Goal: Browse casually: Explore the website without a specific task or goal

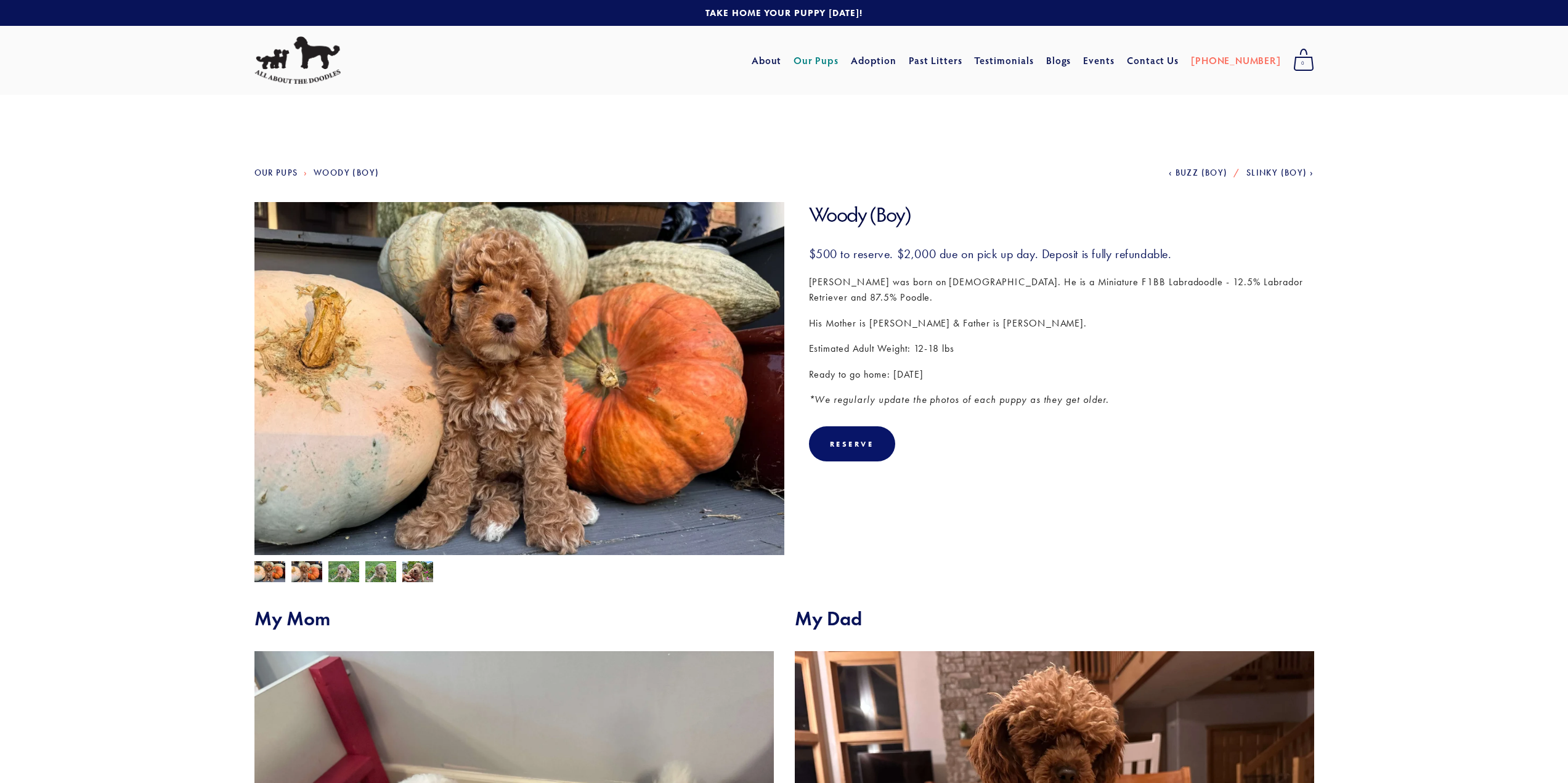
click at [1310, 172] on link "Next Slinky (Boy)" at bounding box center [1281, 173] width 68 height 10
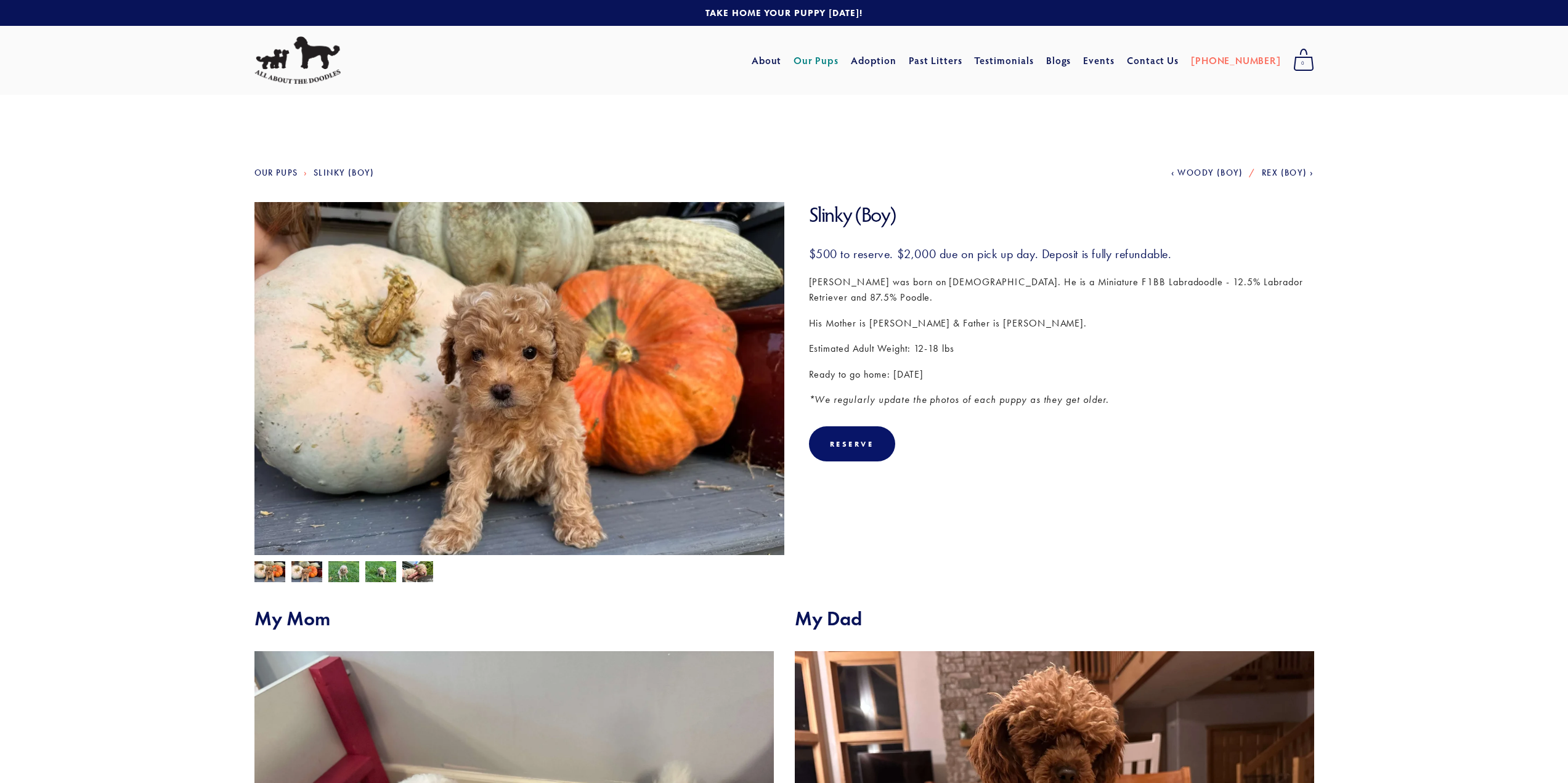
click at [1310, 172] on link "Next Rex (Boy)" at bounding box center [1288, 173] width 52 height 10
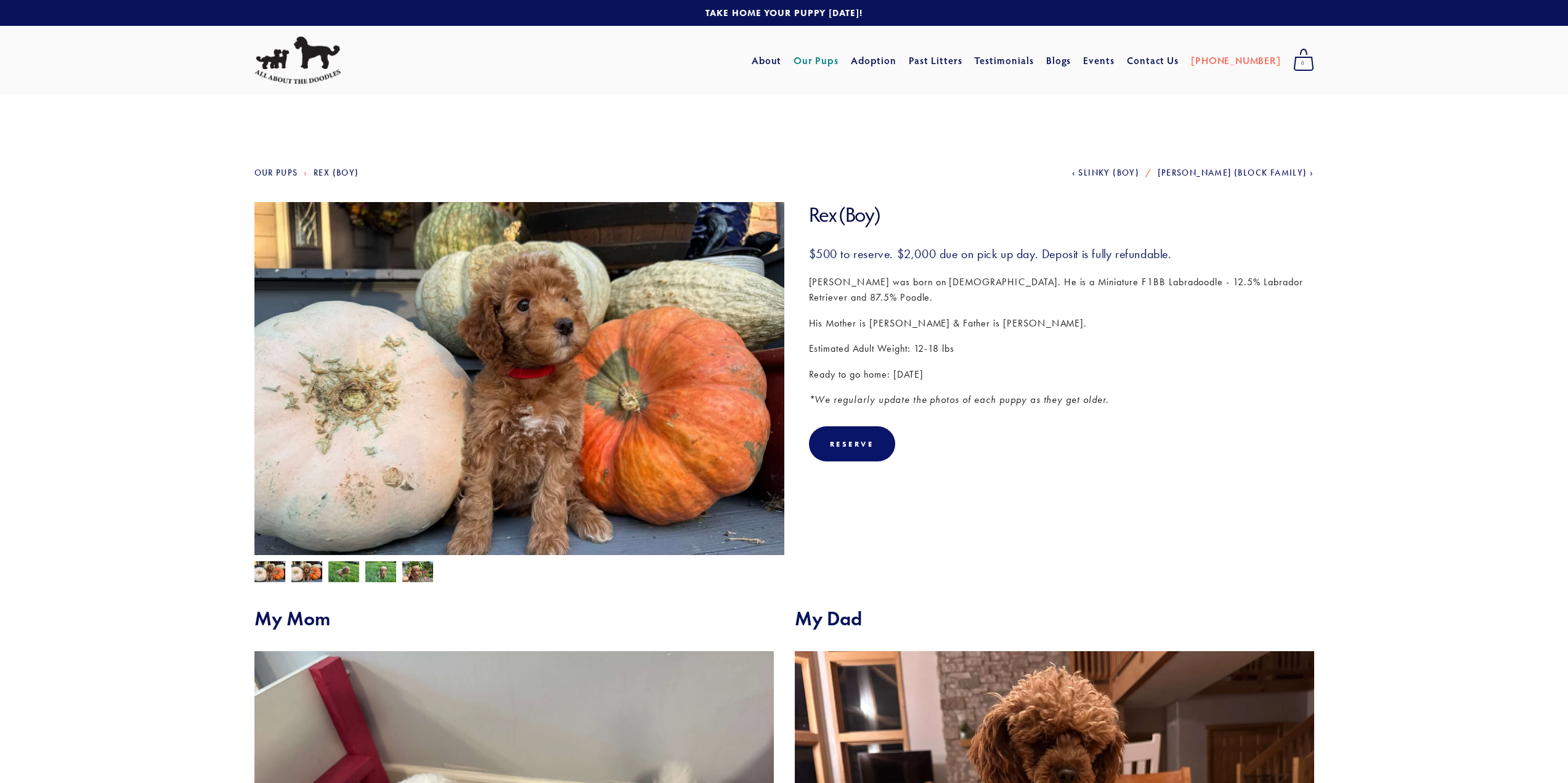
click at [1310, 172] on link "Next Jessie (Block Family)" at bounding box center [1236, 173] width 156 height 10
